Goal: Find specific page/section

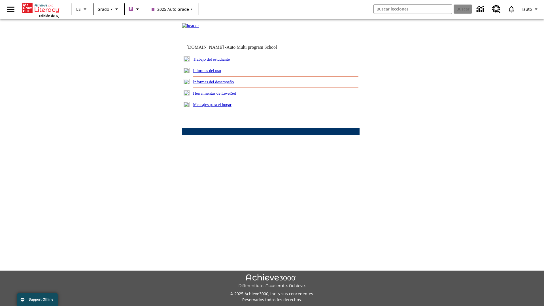
click at [218, 62] on link "Trabajo del estudiante" at bounding box center [211, 59] width 37 height 5
click at [0, 0] on link "Correo electrónico" at bounding box center [0, 0] width 0 height 0
